Goal: Information Seeking & Learning: Learn about a topic

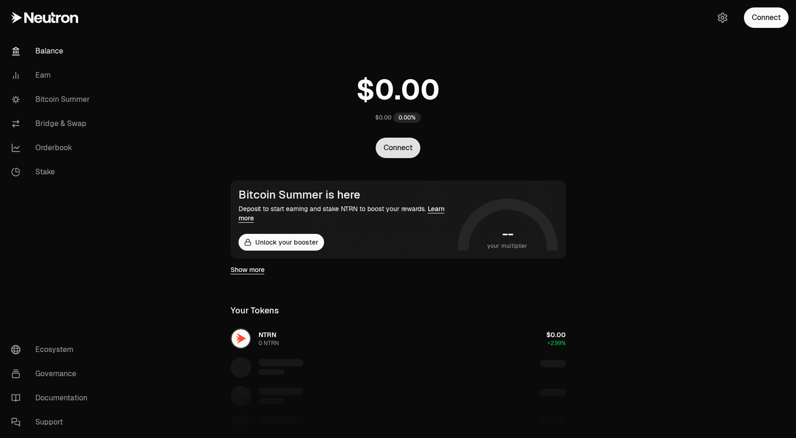
click at [396, 151] on button "Connect" at bounding box center [398, 148] width 45 height 20
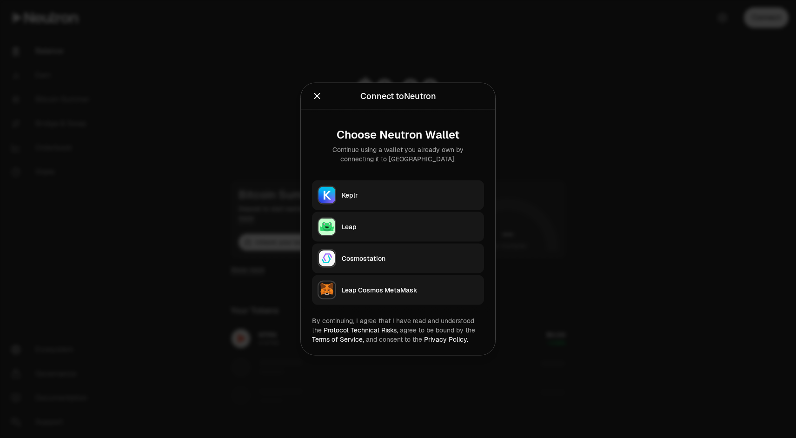
click at [362, 194] on div "Keplr" at bounding box center [410, 195] width 137 height 9
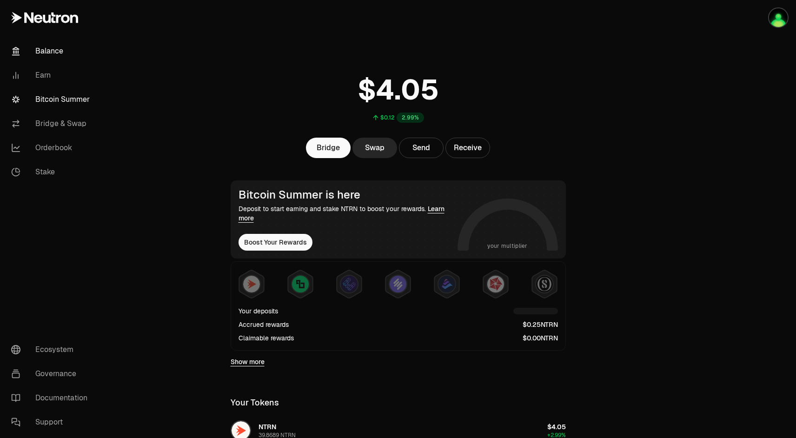
click at [61, 102] on link "Bitcoin Summer" at bounding box center [52, 99] width 97 height 24
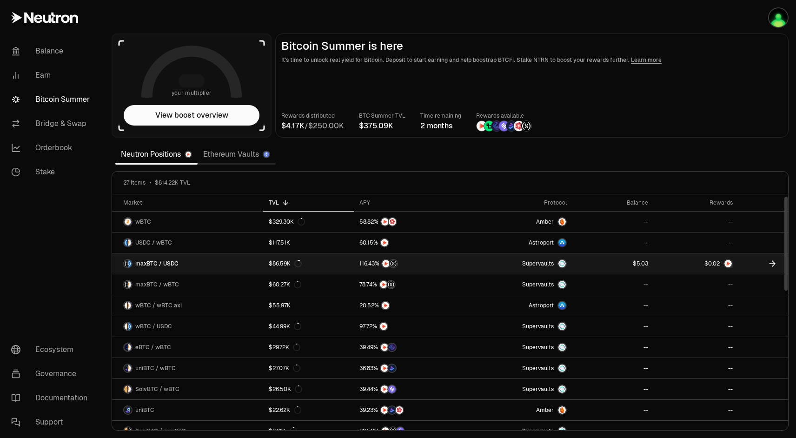
scroll to position [8, 0]
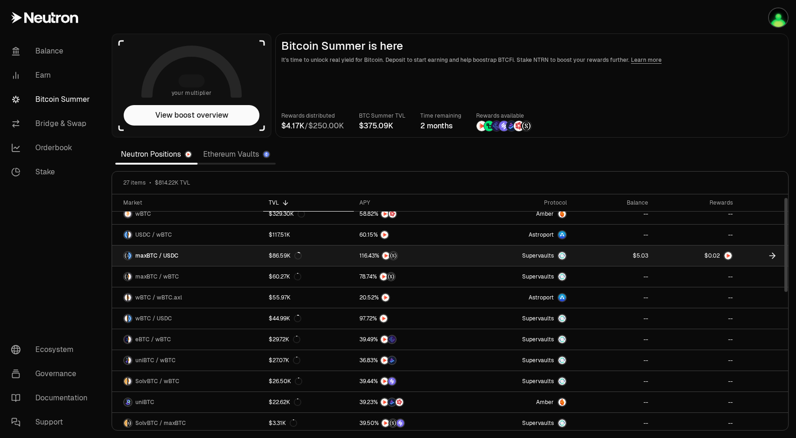
click at [689, 254] on link at bounding box center [695, 255] width 85 height 20
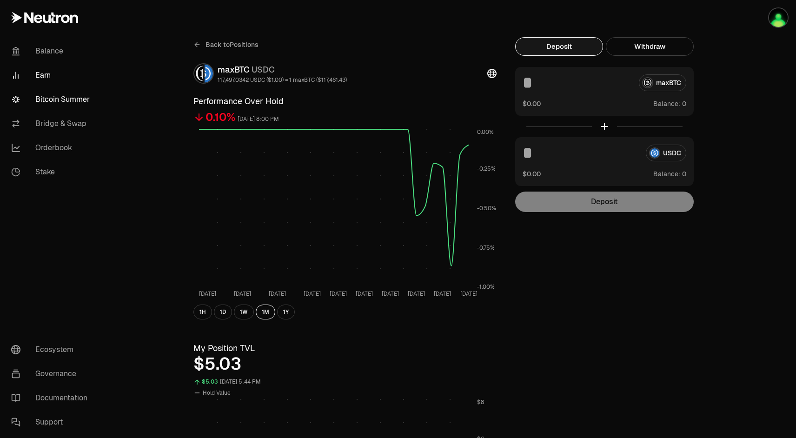
click at [56, 100] on link "Bitcoin Summer" at bounding box center [52, 99] width 97 height 24
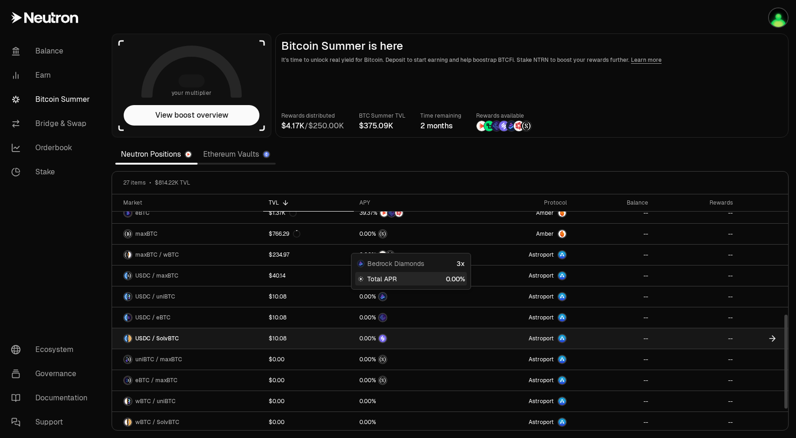
scroll to position [346, 0]
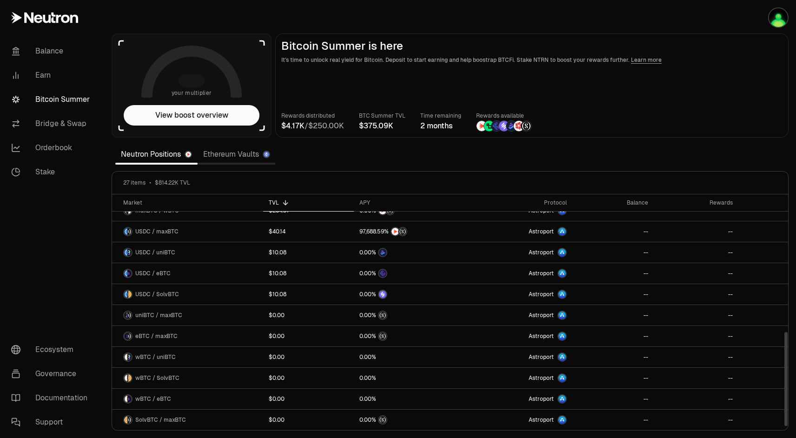
click at [226, 152] on link "Ethereum Vaults" at bounding box center [237, 154] width 78 height 19
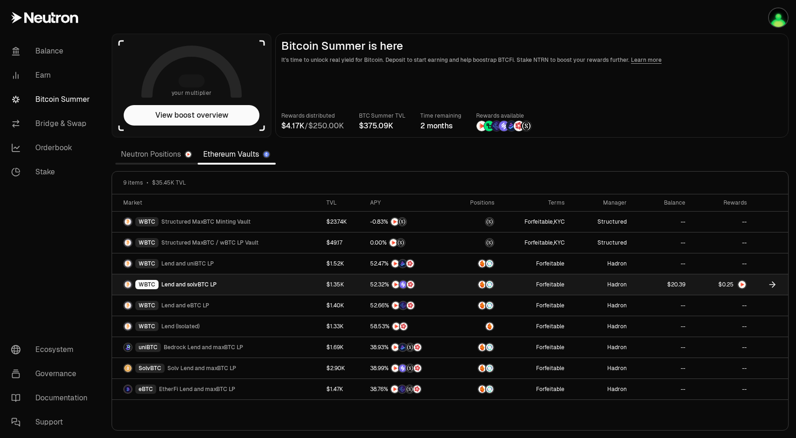
click at [698, 289] on link at bounding box center [721, 284] width 61 height 20
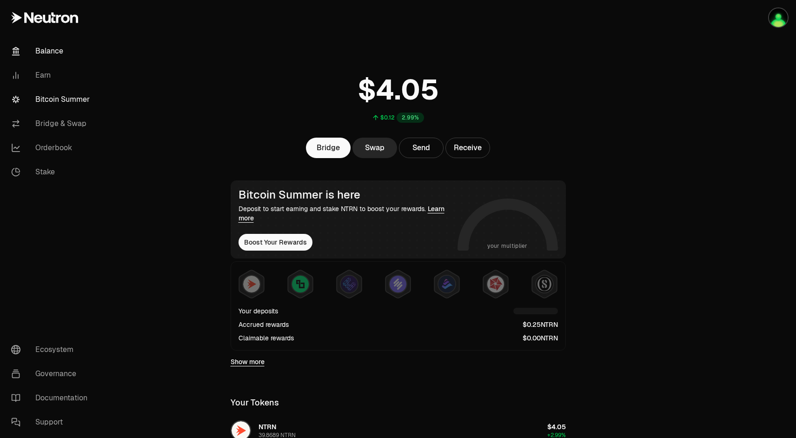
click at [61, 102] on link "Bitcoin Summer" at bounding box center [52, 99] width 97 height 24
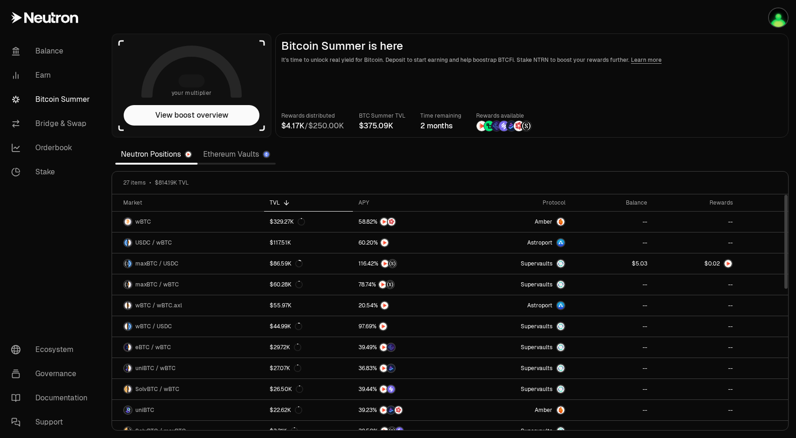
click at [236, 156] on link "Ethereum Vaults" at bounding box center [237, 154] width 78 height 19
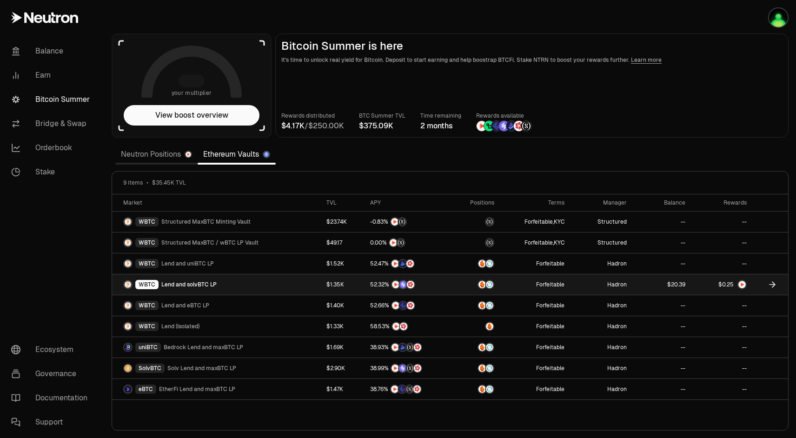
click at [692, 287] on link at bounding box center [721, 284] width 61 height 20
